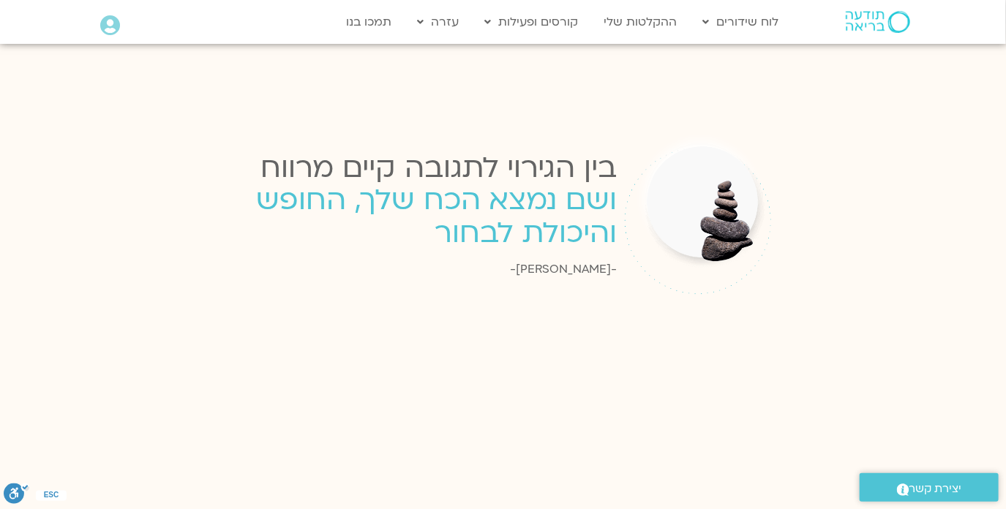
scroll to position [1859, 0]
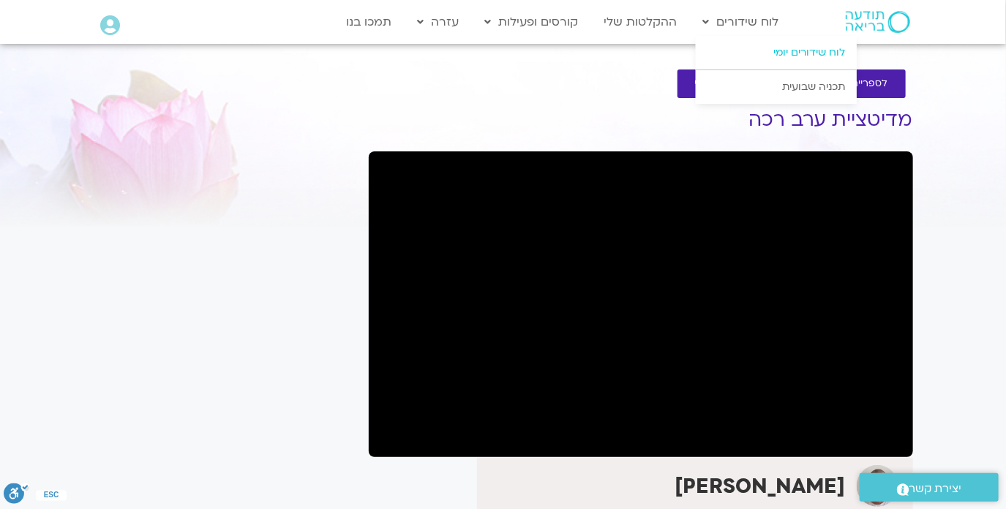
click at [782, 51] on link "לוח שידורים יומי" at bounding box center [776, 53] width 161 height 34
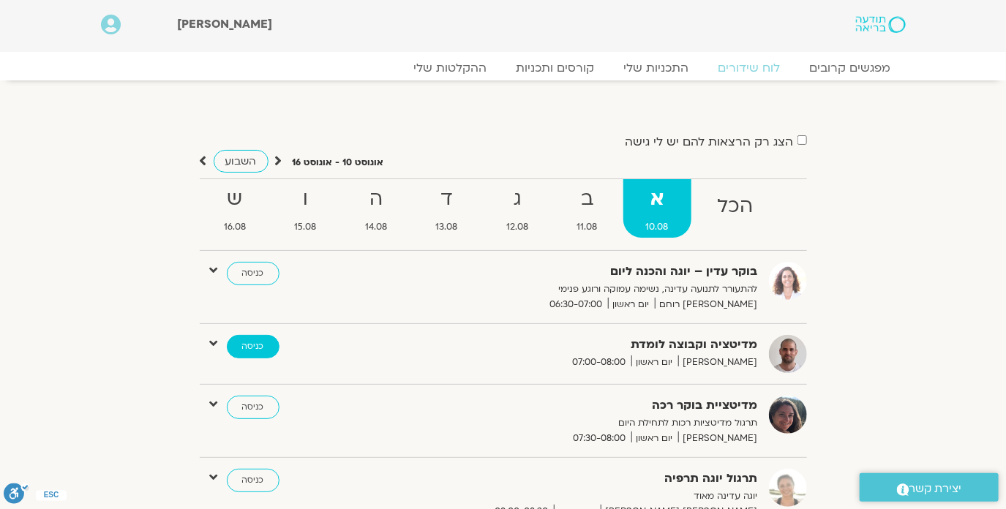
click at [247, 345] on link "כניסה" at bounding box center [253, 346] width 53 height 23
